Goal: Use online tool/utility: Utilize a website feature to perform a specific function

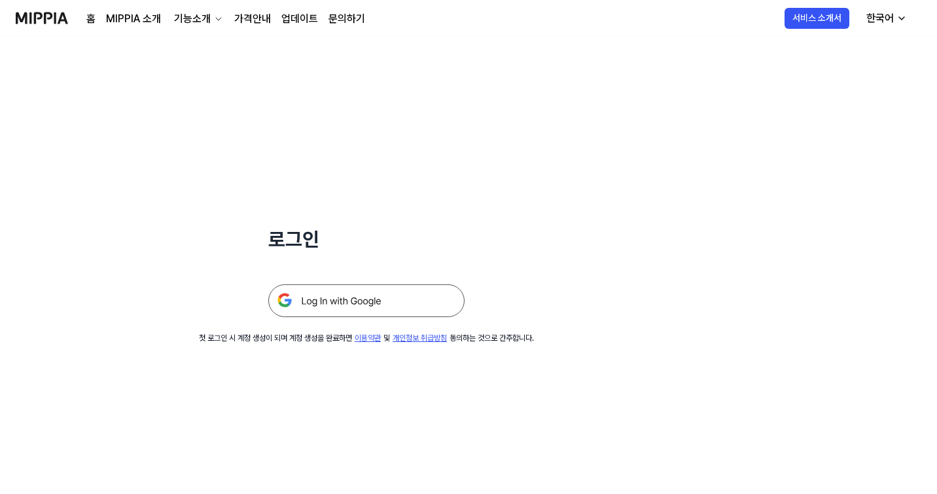
click at [391, 306] on img at bounding box center [366, 300] width 196 height 33
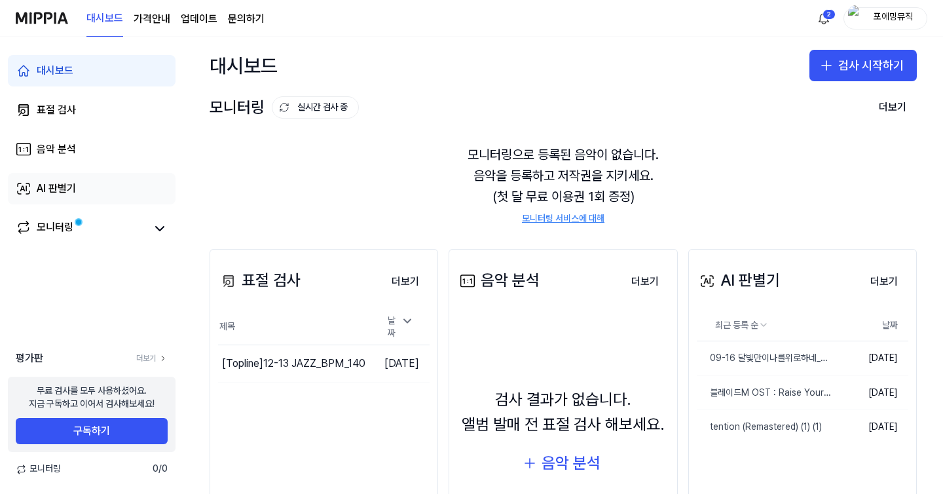
click at [77, 180] on link "AI 판별기" at bounding box center [92, 188] width 168 height 31
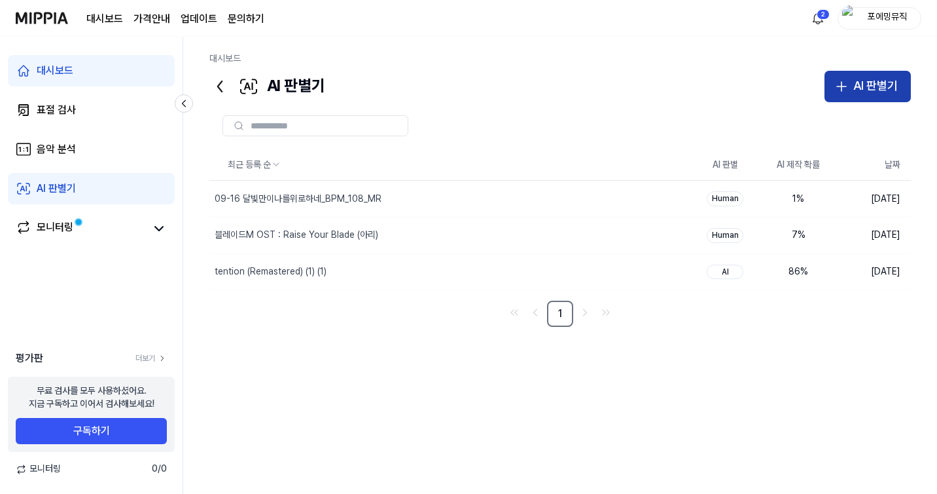
click at [878, 86] on div "AI 판별기" at bounding box center [875, 86] width 45 height 19
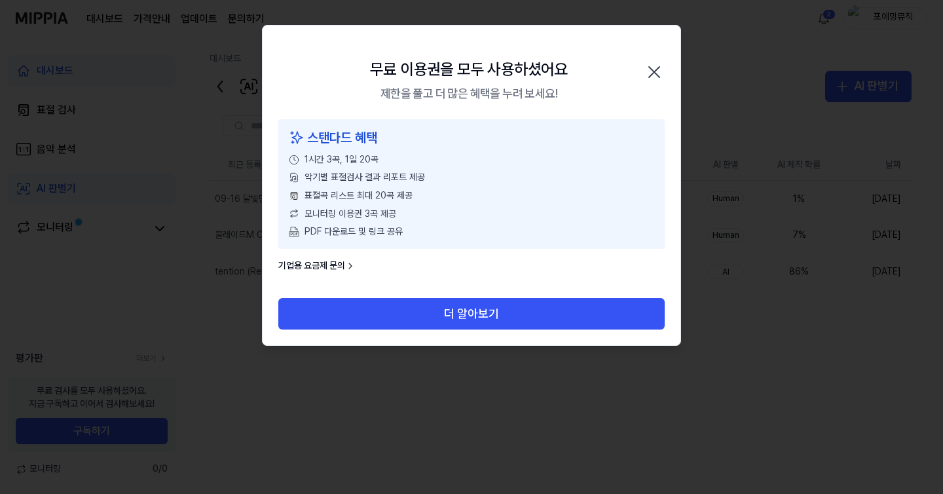
click at [660, 74] on icon "button" at bounding box center [653, 72] width 21 height 21
